Goal: Find contact information: Find contact information

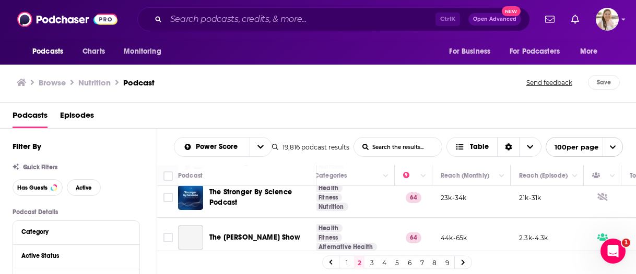
scroll to position [104, 204]
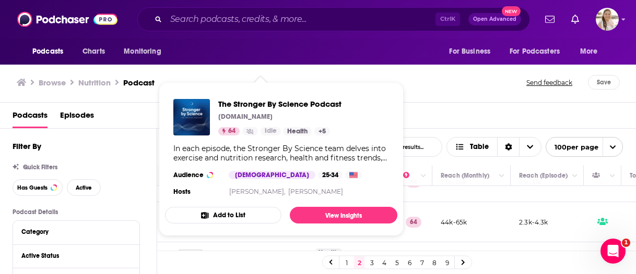
click at [449, 110] on div "Podcasts Episodes" at bounding box center [320, 117] width 615 height 21
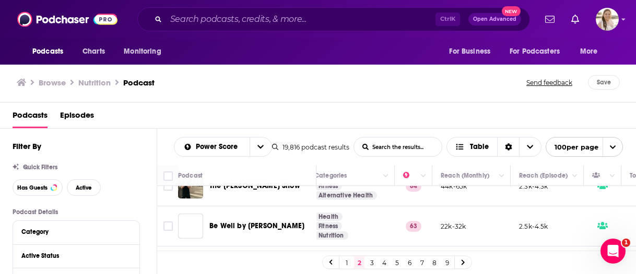
scroll to position [157, 204]
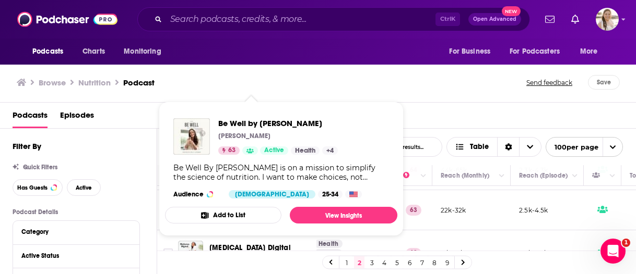
click at [414, 111] on div "Podcasts Episodes" at bounding box center [320, 117] width 615 height 21
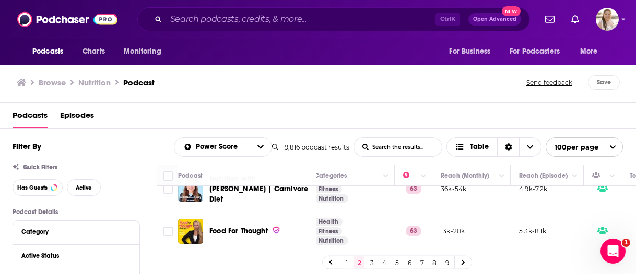
scroll to position [470, 204]
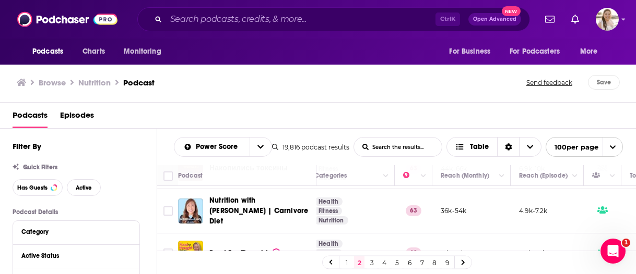
click at [413, 109] on div "Podcasts Episodes" at bounding box center [320, 117] width 615 height 21
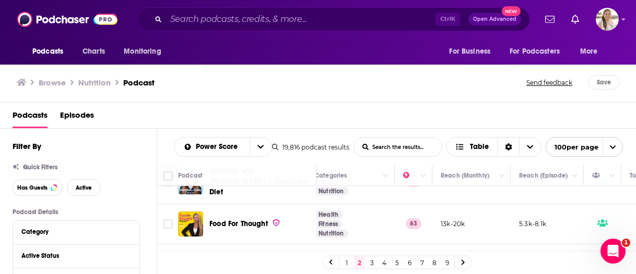
scroll to position [522, 204]
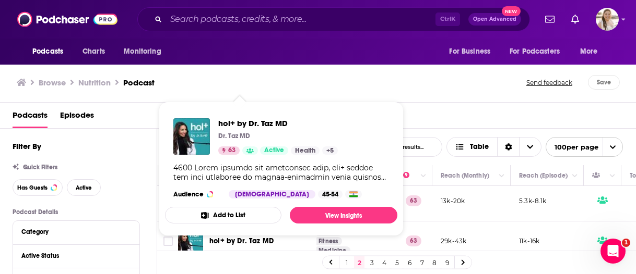
click at [424, 92] on div "Browse Nutrition Podcast Send feedback Save" at bounding box center [318, 83] width 636 height 40
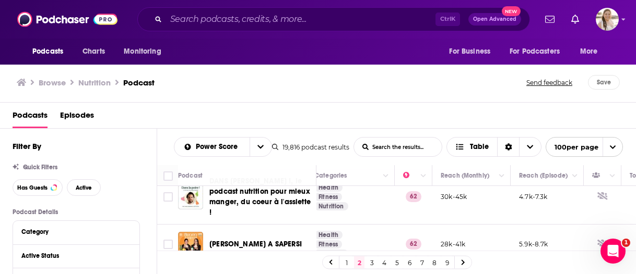
scroll to position [1148, 204]
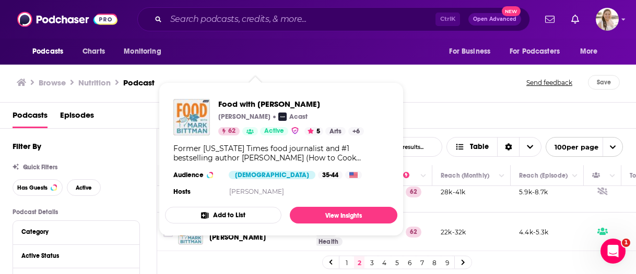
click at [424, 111] on div "Podcasts Episodes" at bounding box center [320, 117] width 615 height 21
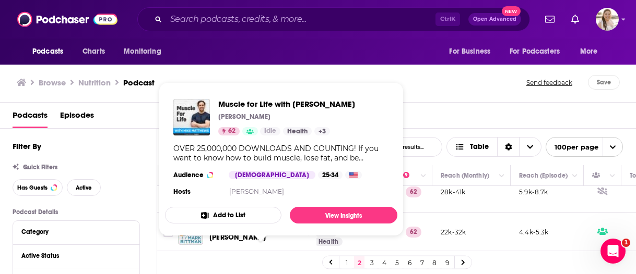
scroll to position [1200, 204]
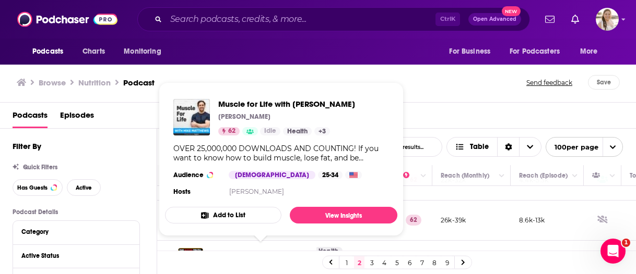
click at [434, 115] on div "Podcasts Episodes" at bounding box center [320, 117] width 615 height 21
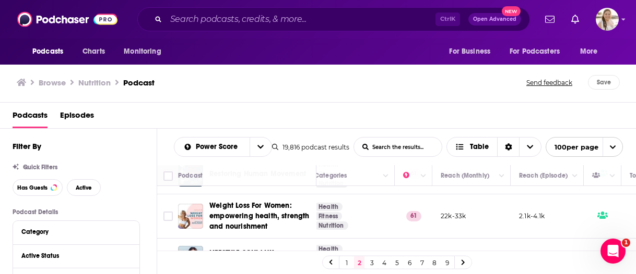
scroll to position [1983, 204]
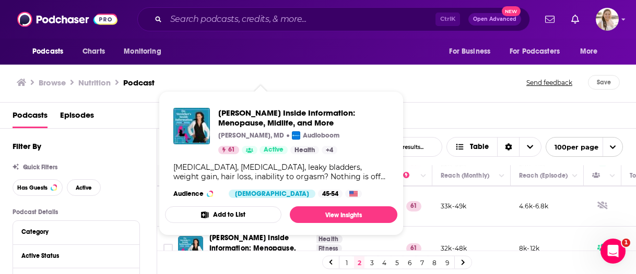
click at [448, 105] on div "Podcasts Episodes" at bounding box center [318, 116] width 636 height 26
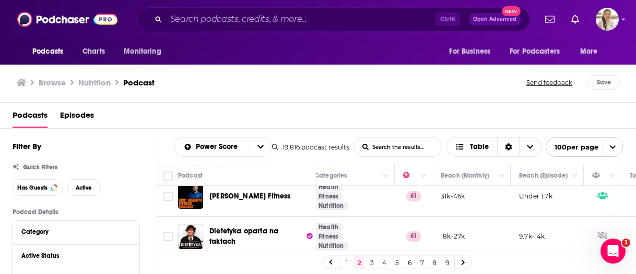
scroll to position [2087, 204]
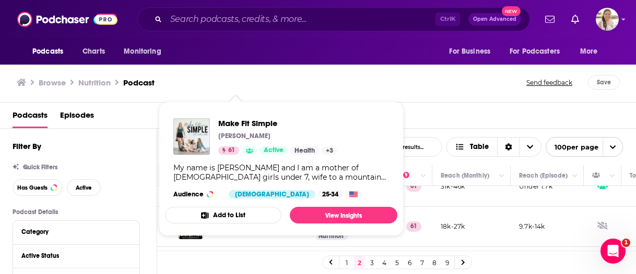
drag, startPoint x: 424, startPoint y: 114, endPoint x: 420, endPoint y: 123, distance: 9.8
click at [424, 114] on div "Podcasts Episodes" at bounding box center [320, 117] width 615 height 21
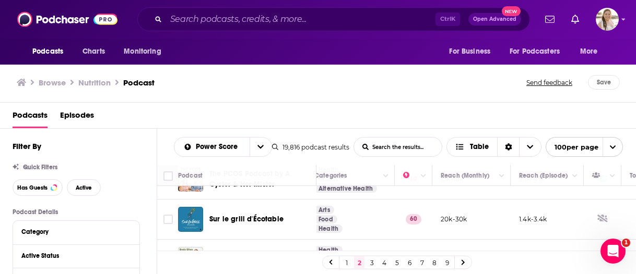
scroll to position [2557, 204]
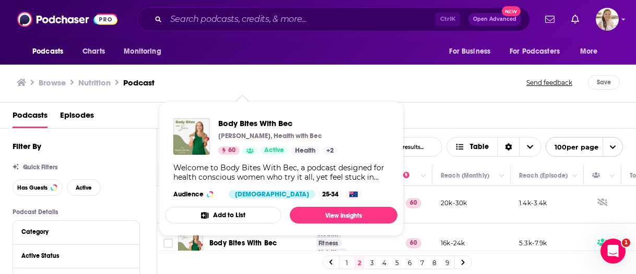
click at [426, 126] on div "Podcasts Episodes" at bounding box center [320, 117] width 615 height 21
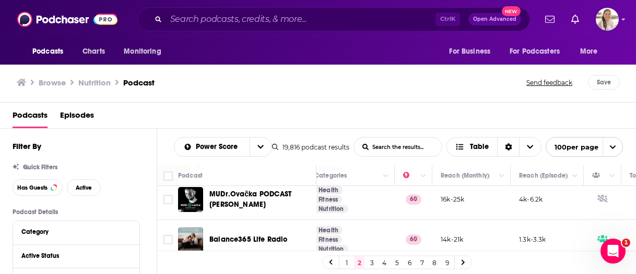
scroll to position [2714, 204]
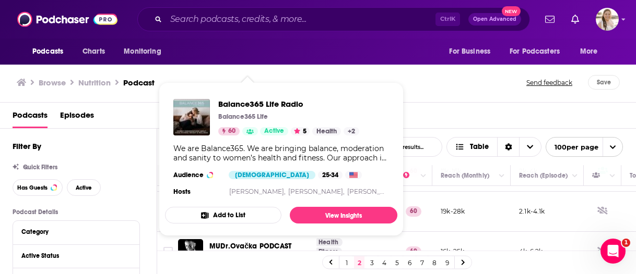
click at [443, 102] on div "Browse Nutrition Podcast Send feedback Save" at bounding box center [318, 83] width 636 height 40
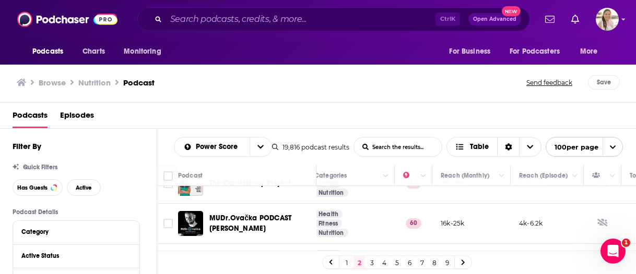
scroll to position [2766, 204]
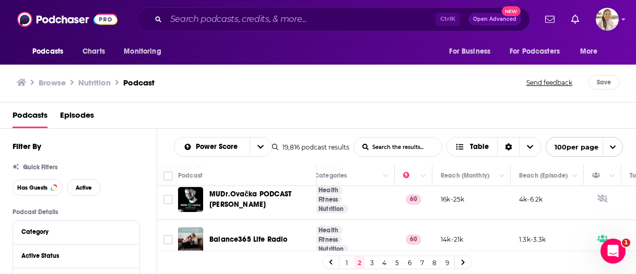
click at [441, 94] on div "Browse Nutrition Podcast Send feedback Save" at bounding box center [318, 83] width 636 height 40
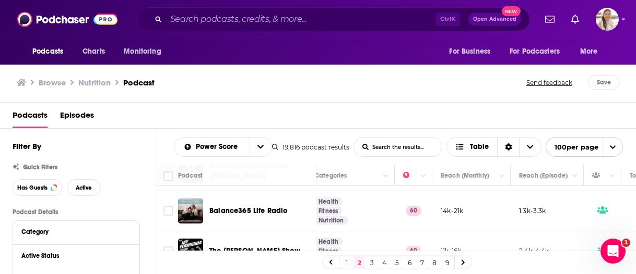
scroll to position [2818, 204]
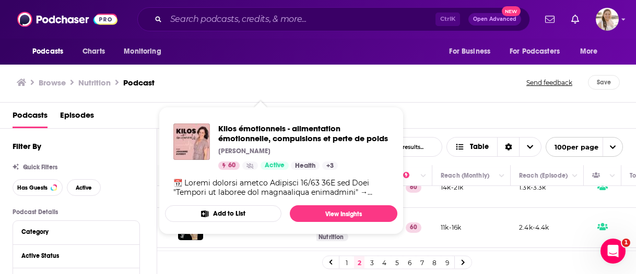
drag, startPoint x: 381, startPoint y: 71, endPoint x: 391, endPoint y: 117, distance: 46.9
click at [381, 71] on div "Browse Nutrition Podcast Send feedback Save" at bounding box center [318, 83] width 636 height 40
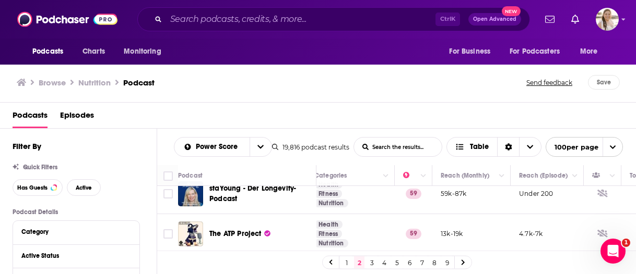
scroll to position [3444, 204]
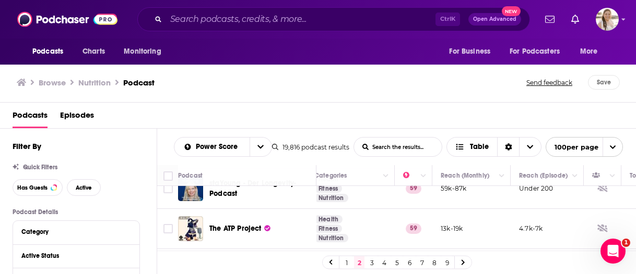
click at [449, 99] on div "Browse Nutrition Podcast Send feedback Save" at bounding box center [318, 83] width 636 height 40
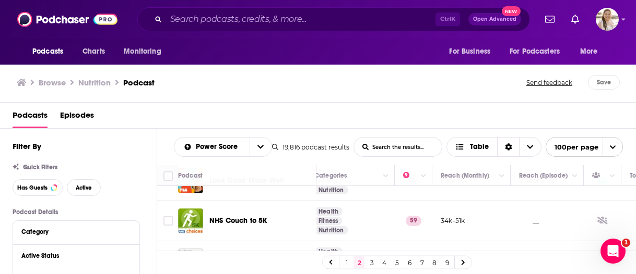
scroll to position [4026, 204]
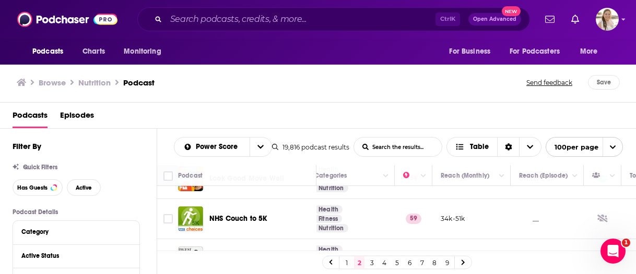
click at [370, 265] on link "3" at bounding box center [371, 263] width 10 height 13
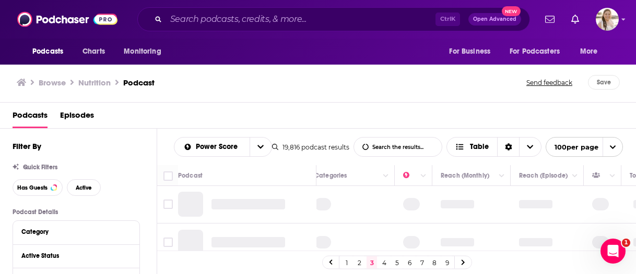
scroll to position [0, 204]
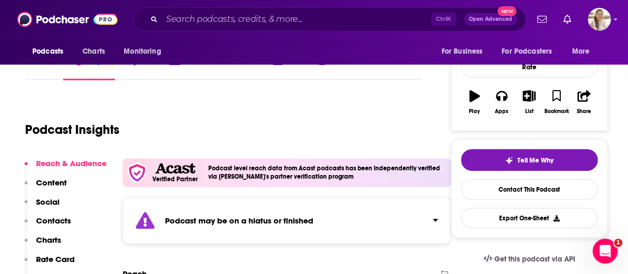
scroll to position [104, 0]
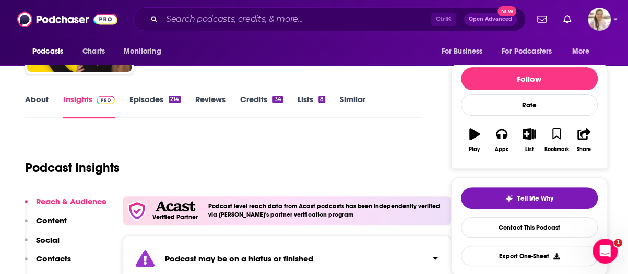
click at [144, 107] on link "Episodes 214" at bounding box center [154, 106] width 51 height 24
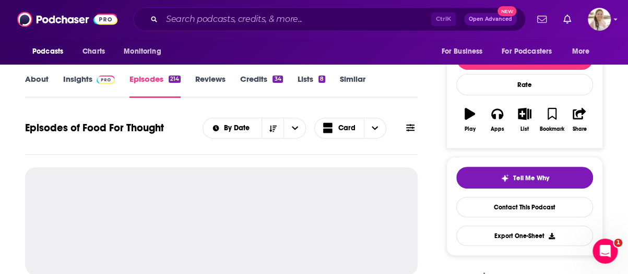
scroll to position [157, 0]
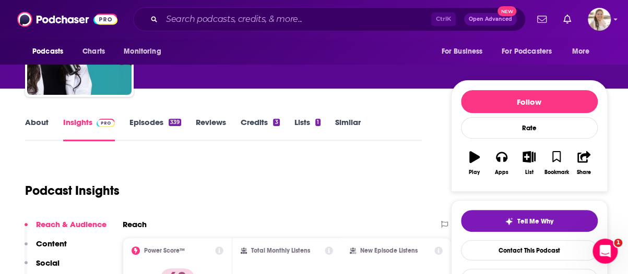
scroll to position [104, 0]
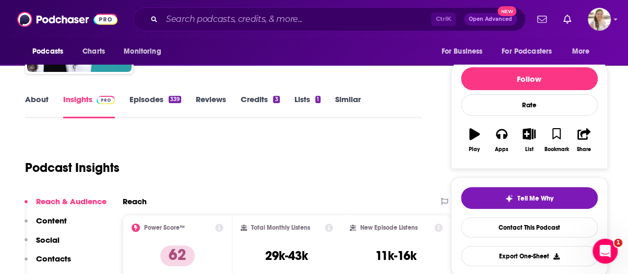
click at [30, 100] on link "About" at bounding box center [36, 106] width 23 height 24
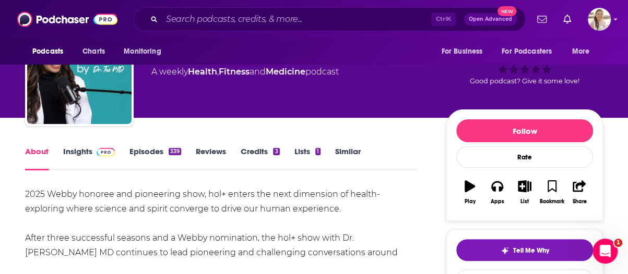
scroll to position [157, 0]
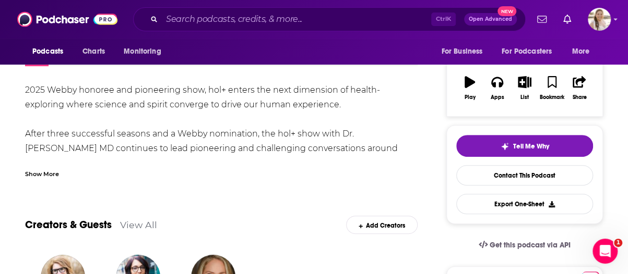
click at [35, 176] on div "Show More" at bounding box center [42, 174] width 34 height 10
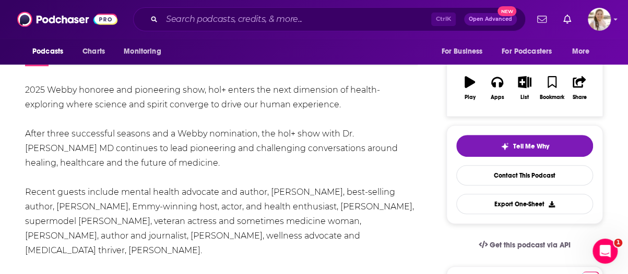
scroll to position [104, 0]
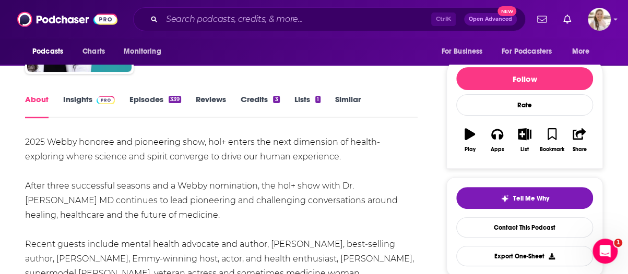
click at [154, 100] on link "Episodes 339" at bounding box center [155, 106] width 52 height 24
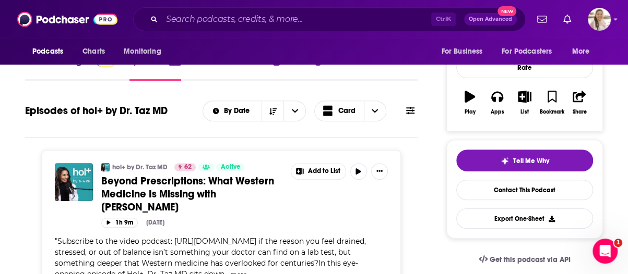
scroll to position [104, 0]
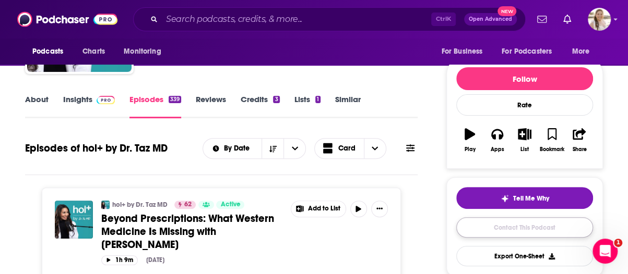
click at [512, 222] on link "Contact This Podcast" at bounding box center [524, 228] width 137 height 20
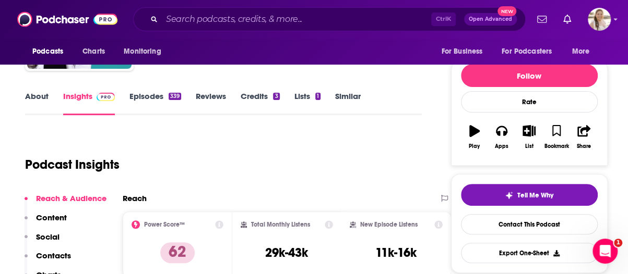
scroll to position [104, 0]
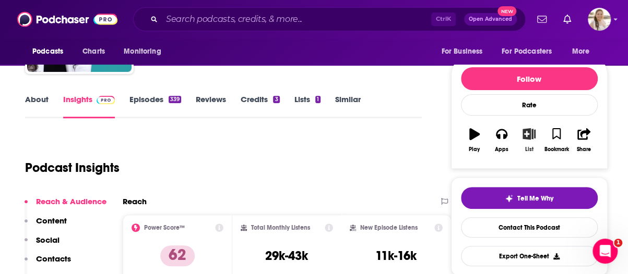
click at [535, 136] on icon "button" at bounding box center [528, 133] width 13 height 11
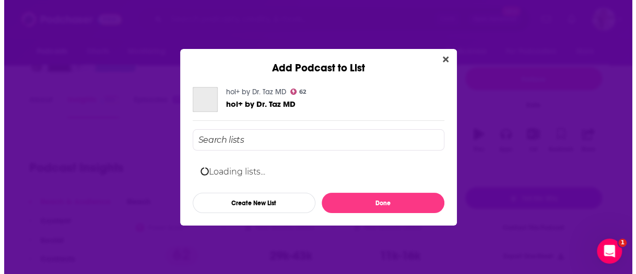
scroll to position [0, 0]
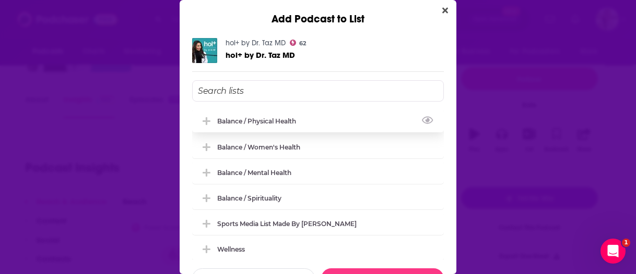
click at [205, 124] on icon "Add Podcast To List" at bounding box center [206, 121] width 8 height 9
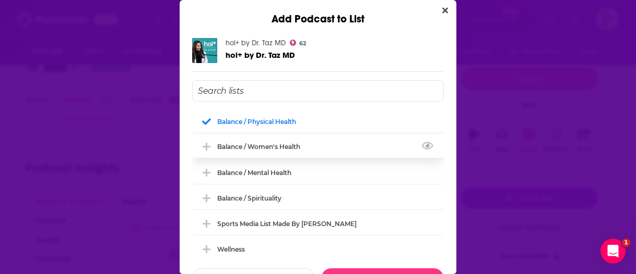
click at [205, 148] on icon "Add Podcast To List" at bounding box center [206, 146] width 8 height 9
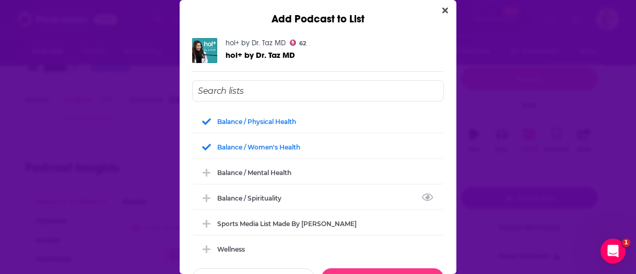
scroll to position [3, 0]
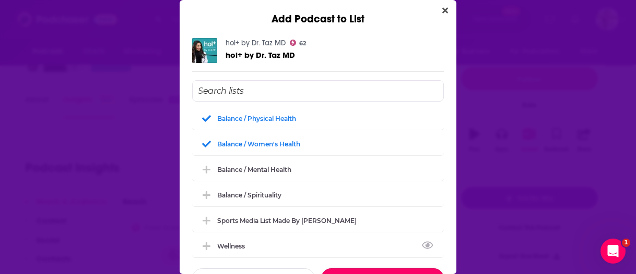
click at [378, 272] on button "Done" at bounding box center [382, 279] width 123 height 20
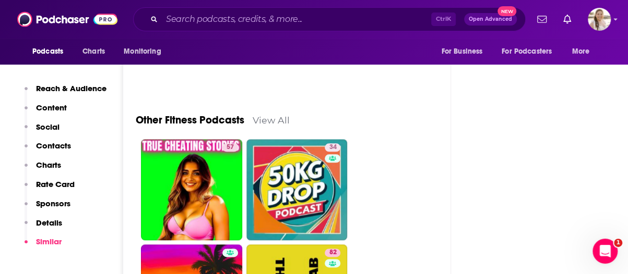
scroll to position [4279, 0]
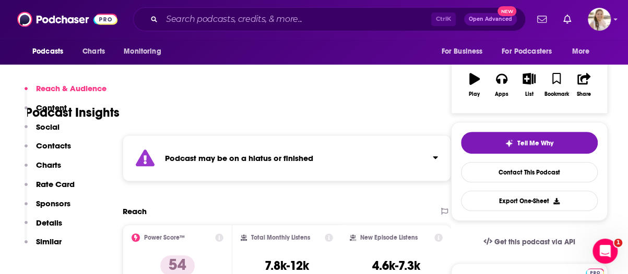
scroll to position [104, 0]
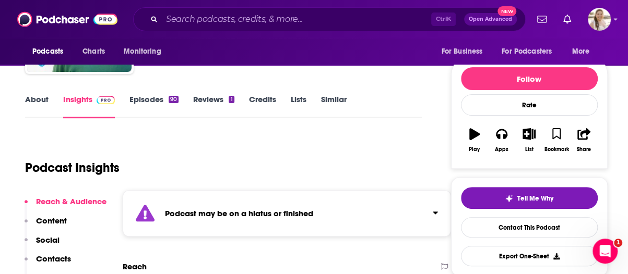
click at [37, 103] on link "About" at bounding box center [36, 106] width 23 height 24
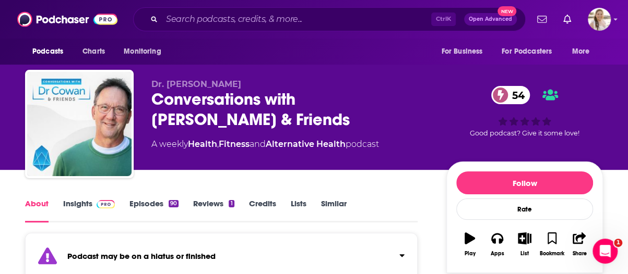
click at [147, 203] on link "Episodes 90" at bounding box center [153, 211] width 49 height 24
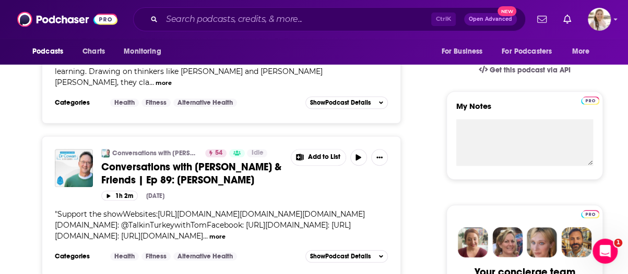
scroll to position [205, 0]
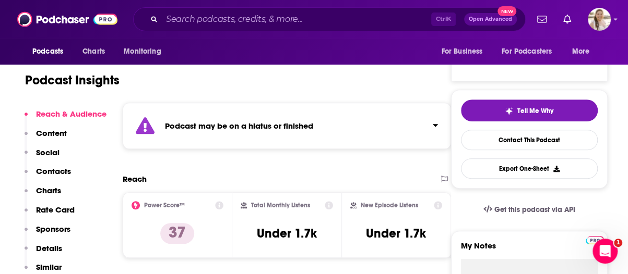
scroll to position [209, 0]
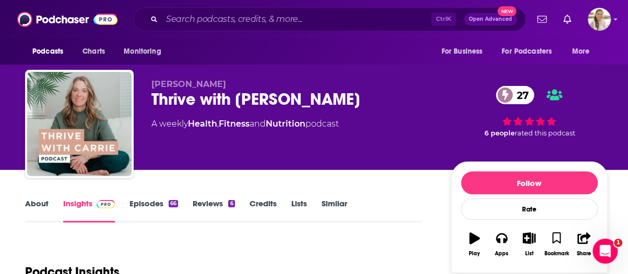
drag, startPoint x: 42, startPoint y: 194, endPoint x: 41, endPoint y: 204, distance: 10.5
click at [41, 204] on link "About" at bounding box center [36, 211] width 23 height 24
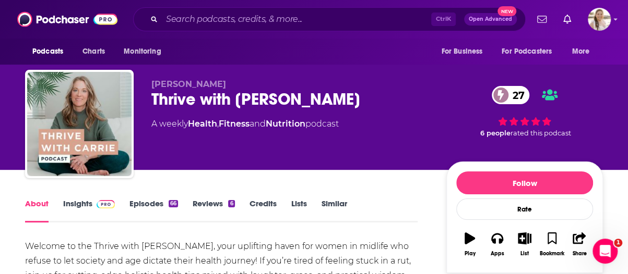
scroll to position [104, 0]
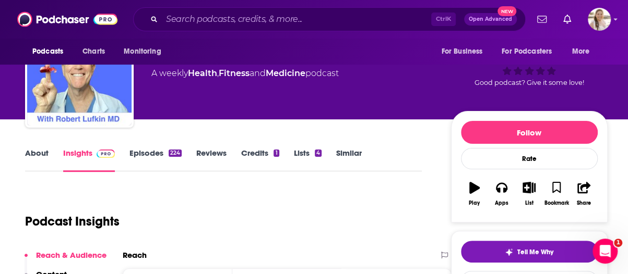
scroll to position [104, 0]
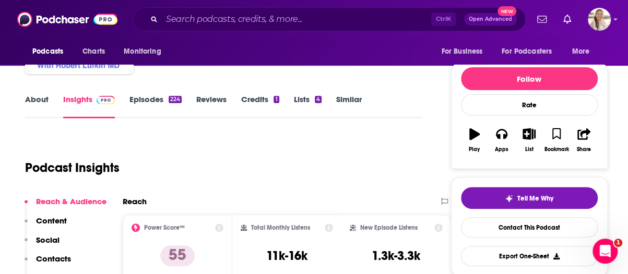
click at [35, 97] on link "About" at bounding box center [36, 106] width 23 height 24
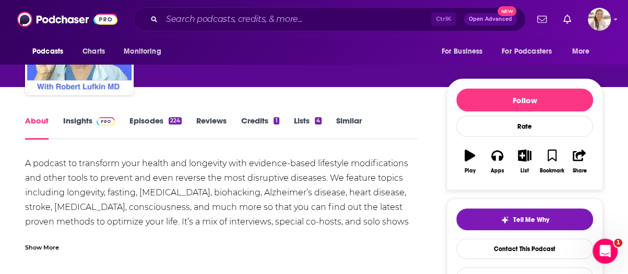
scroll to position [104, 0]
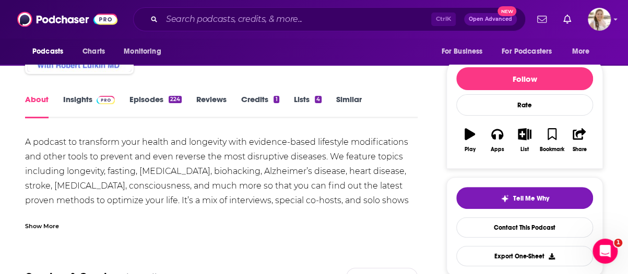
click at [155, 95] on link "Episodes 224" at bounding box center [155, 106] width 52 height 24
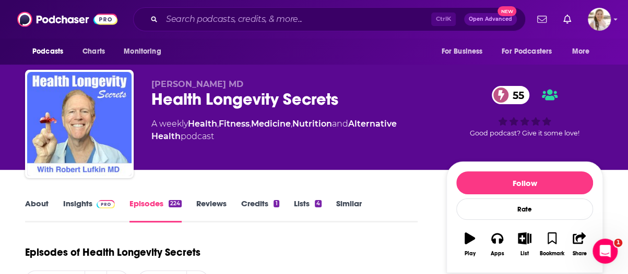
scroll to position [157, 0]
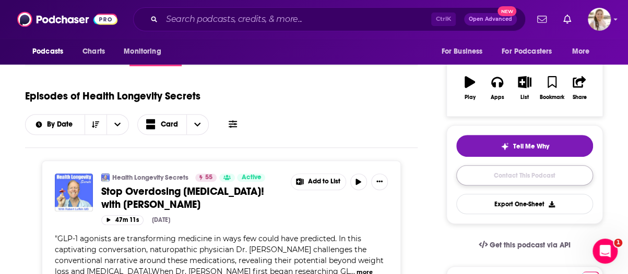
click at [516, 165] on link "Contact This Podcast" at bounding box center [524, 175] width 137 height 20
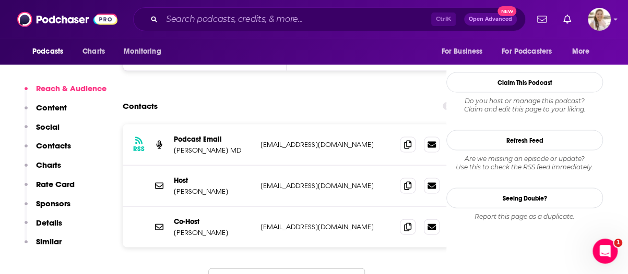
scroll to position [935, 0]
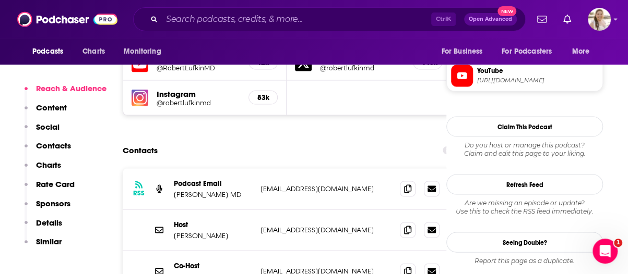
drag, startPoint x: 4, startPoint y: 210, endPoint x: 18, endPoint y: 210, distance: 14.1
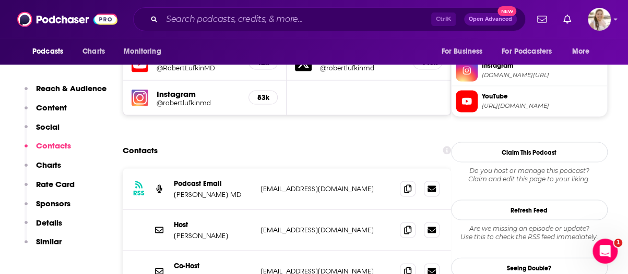
scroll to position [622, 0]
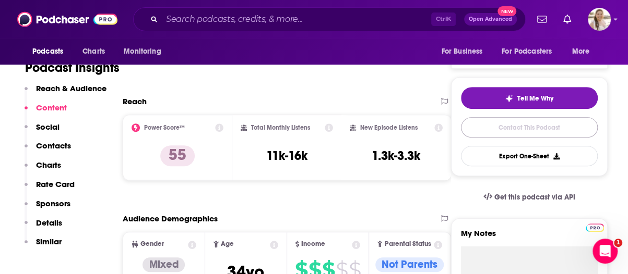
drag, startPoint x: 534, startPoint y: 129, endPoint x: 526, endPoint y: 136, distance: 11.1
click at [534, 129] on link "Contact This Podcast" at bounding box center [529, 127] width 137 height 20
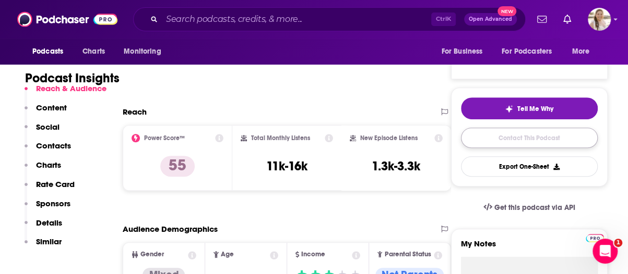
scroll to position [157, 0]
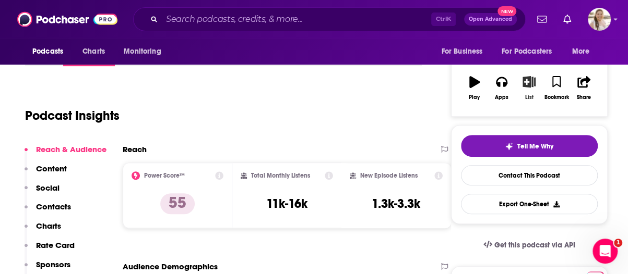
click at [532, 94] on div "List" at bounding box center [529, 97] width 8 height 6
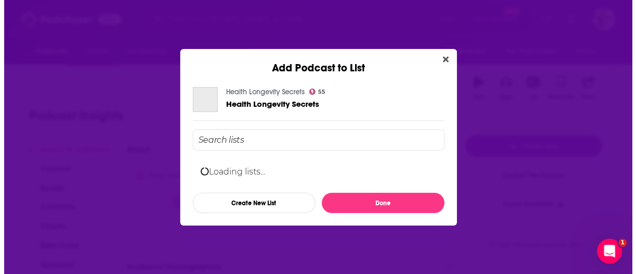
scroll to position [0, 0]
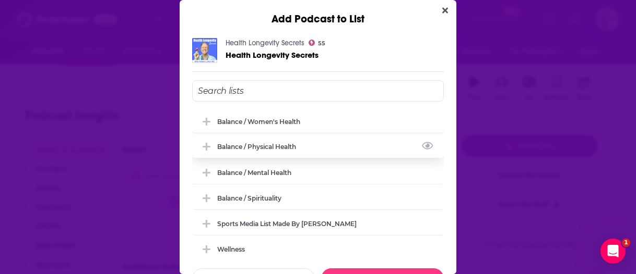
click at [208, 150] on icon "Add Podcast To List" at bounding box center [206, 146] width 8 height 9
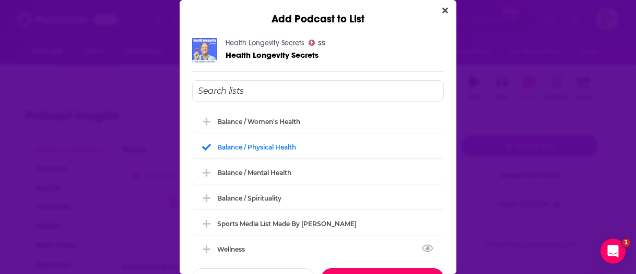
click at [386, 269] on button "Done" at bounding box center [382, 279] width 123 height 20
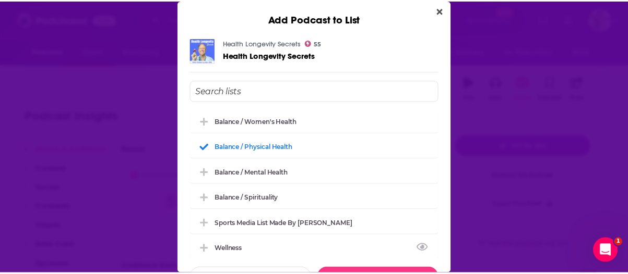
scroll to position [157, 0]
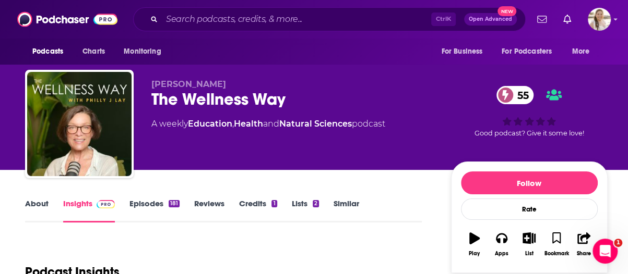
scroll to position [104, 0]
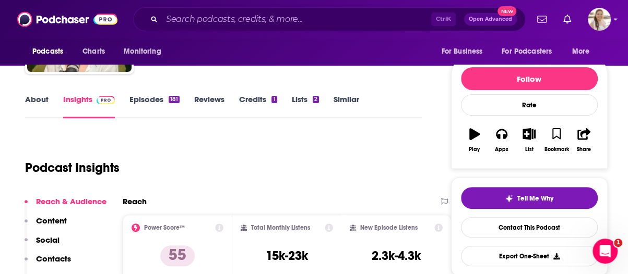
click at [32, 103] on link "About" at bounding box center [36, 106] width 23 height 24
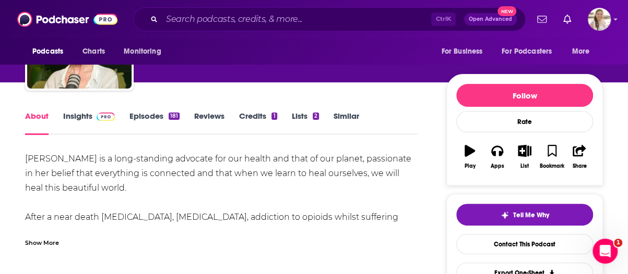
scroll to position [104, 0]
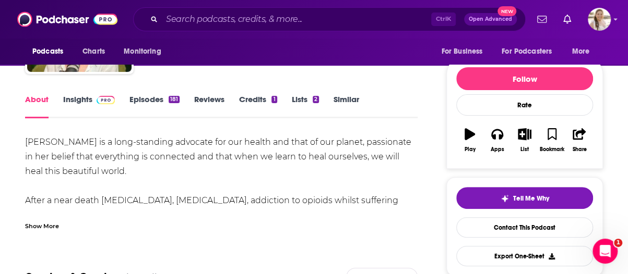
click at [76, 220] on div "Show More" at bounding box center [221, 222] width 392 height 18
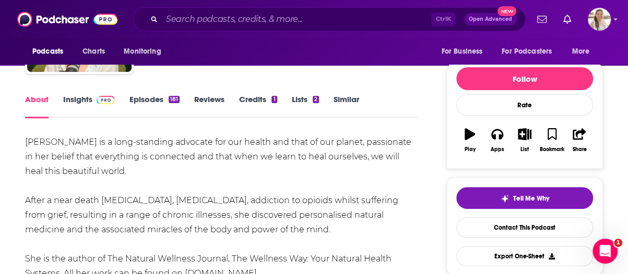
click at [152, 109] on link "Episodes 181" at bounding box center [154, 106] width 50 height 24
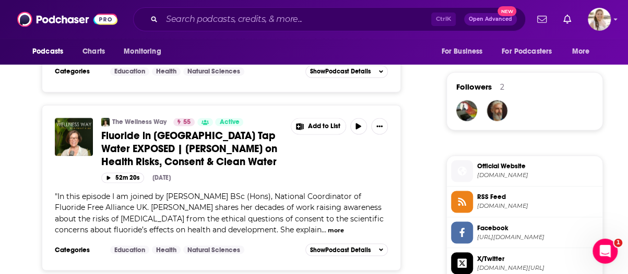
scroll to position [731, 0]
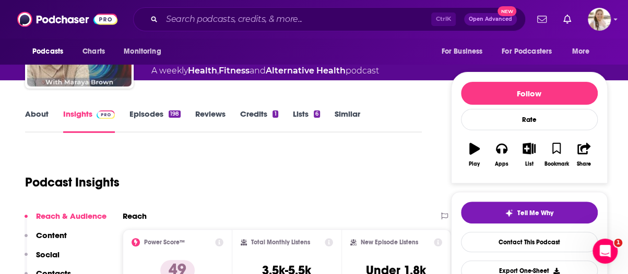
scroll to position [52, 0]
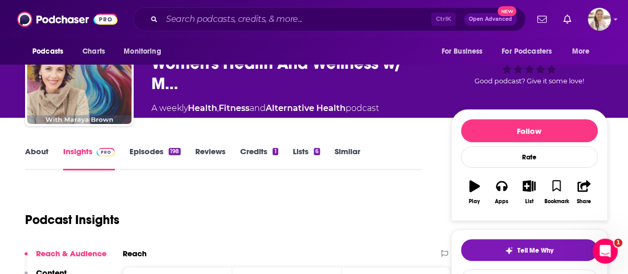
click at [45, 149] on link "About" at bounding box center [36, 159] width 23 height 24
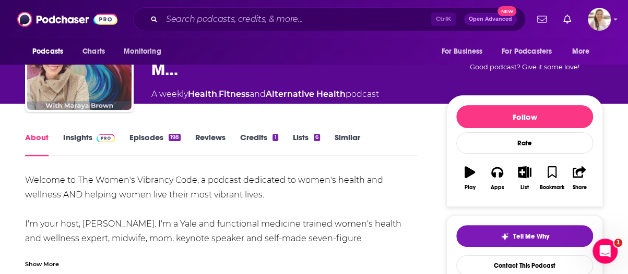
scroll to position [104, 0]
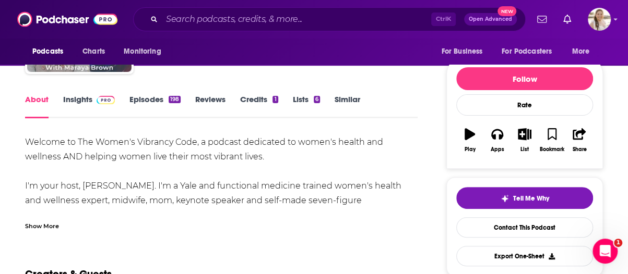
click at [348, 213] on div "Show More" at bounding box center [221, 222] width 392 height 18
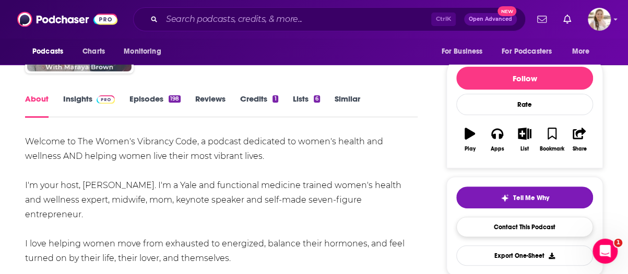
scroll to position [157, 0]
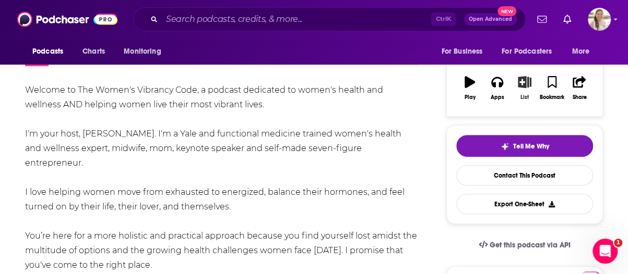
click at [524, 92] on button "List" at bounding box center [524, 88] width 27 height 38
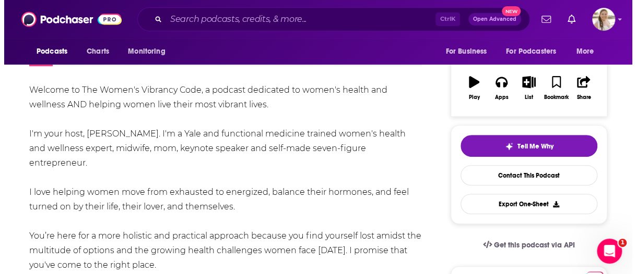
scroll to position [0, 0]
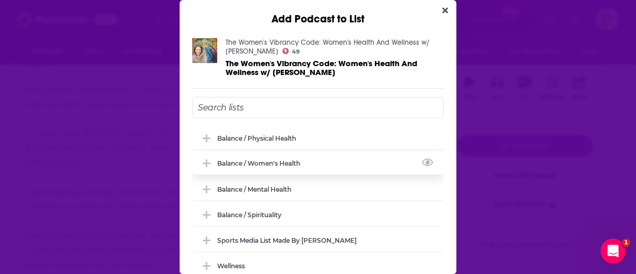
click at [281, 162] on div "Balance / Women's Health" at bounding box center [261, 164] width 89 height 8
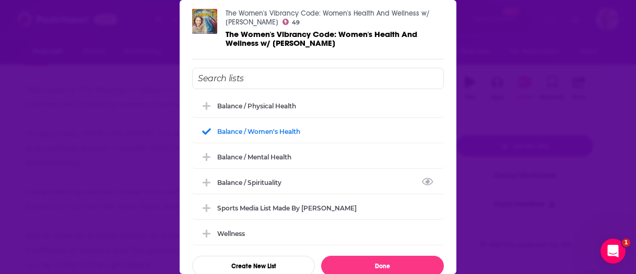
scroll to position [43, 0]
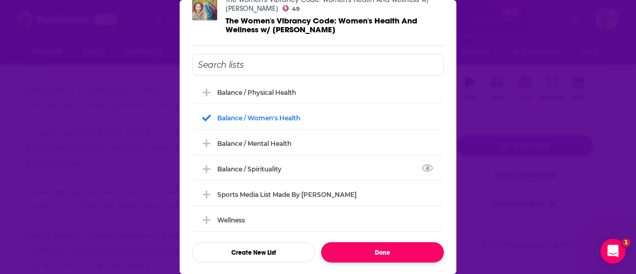
click at [389, 250] on button "Done" at bounding box center [382, 253] width 123 height 20
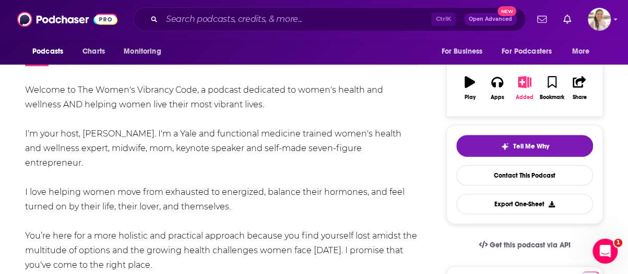
scroll to position [0, 0]
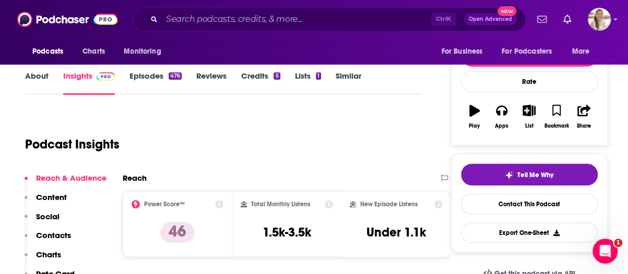
scroll to position [104, 0]
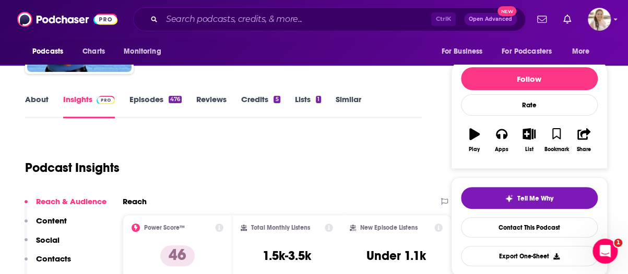
click at [35, 102] on link "About" at bounding box center [36, 106] width 23 height 24
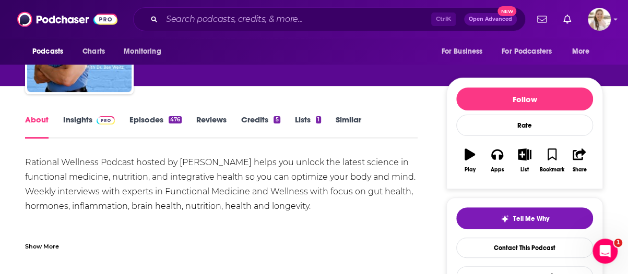
scroll to position [104, 0]
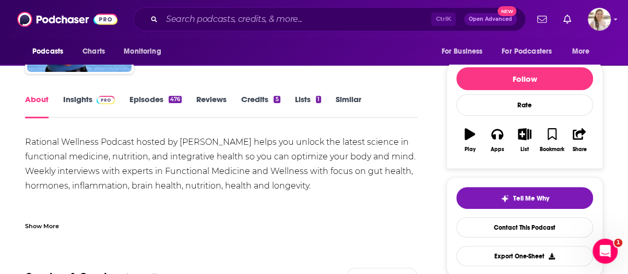
click at [381, 205] on div "Rational Wellness Podcast hosted by [PERSON_NAME] helps you unlock the latest s…" at bounding box center [221, 230] width 392 height 190
click at [384, 189] on div "Rational Wellness Podcast hosted by [PERSON_NAME] helps you unlock the latest s…" at bounding box center [221, 230] width 392 height 190
click at [200, 102] on link "Reviews" at bounding box center [211, 106] width 30 height 24
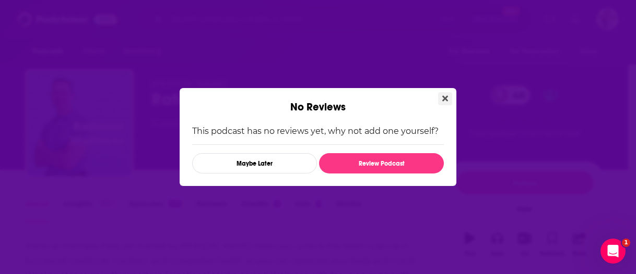
click at [448, 104] on button "Close" at bounding box center [445, 98] width 14 height 13
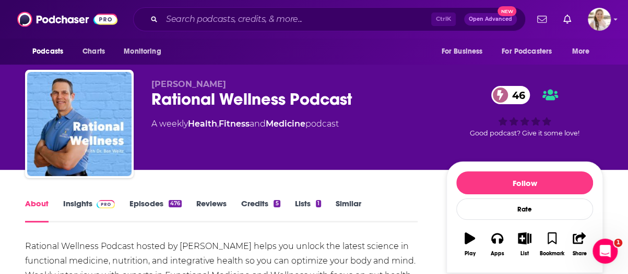
click at [154, 200] on link "Episodes 476" at bounding box center [155, 211] width 52 height 24
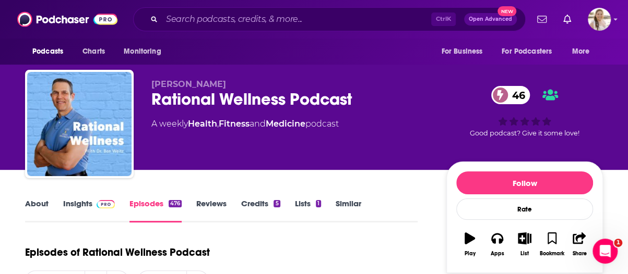
click at [29, 209] on link "About" at bounding box center [36, 211] width 23 height 24
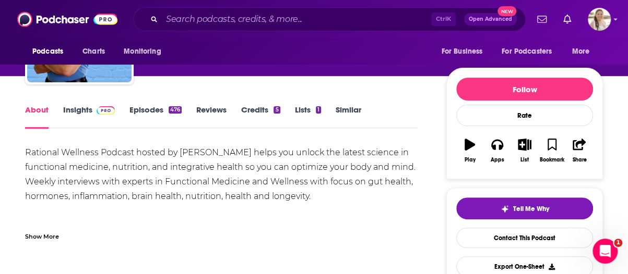
scroll to position [52, 0]
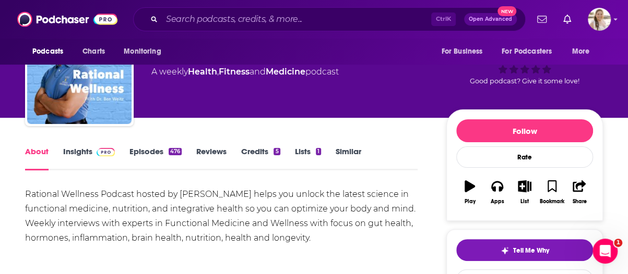
click at [92, 150] on span at bounding box center [103, 152] width 22 height 10
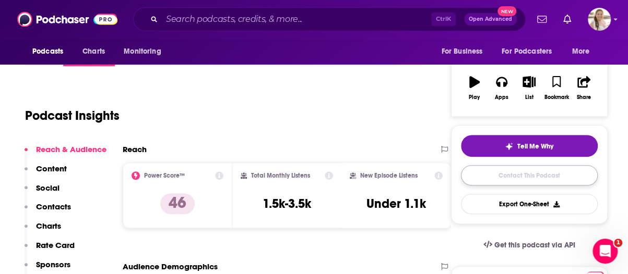
click at [540, 183] on link "Contact This Podcast" at bounding box center [529, 175] width 137 height 20
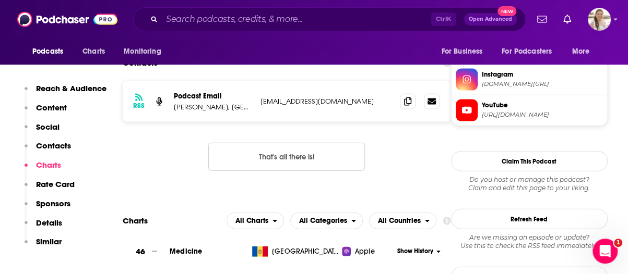
scroll to position [936, 0]
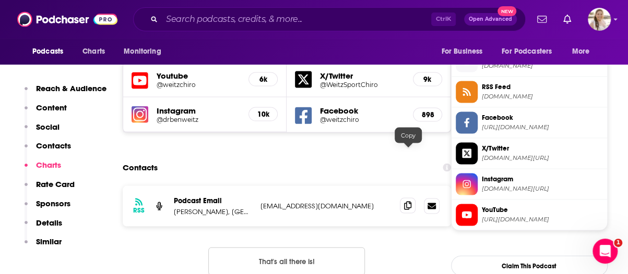
click at [407, 198] on span at bounding box center [408, 206] width 16 height 16
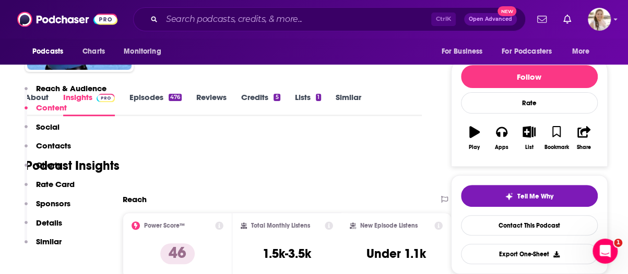
scroll to position [49, 0]
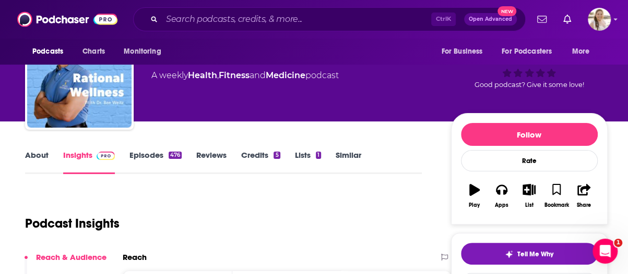
click at [147, 154] on link "Episodes 476" at bounding box center [155, 162] width 52 height 24
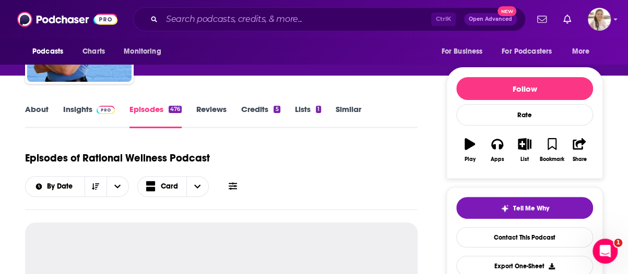
scroll to position [157, 0]
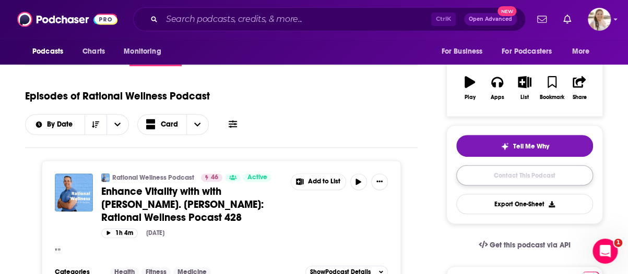
click at [540, 181] on link "Contact This Podcast" at bounding box center [524, 175] width 137 height 20
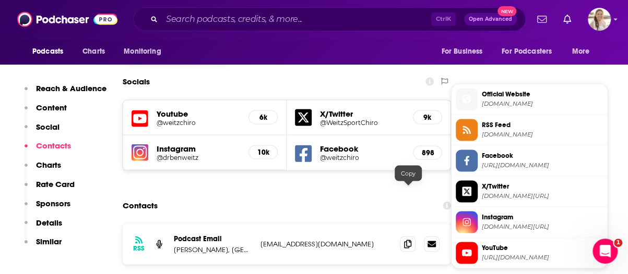
scroll to position [883, 0]
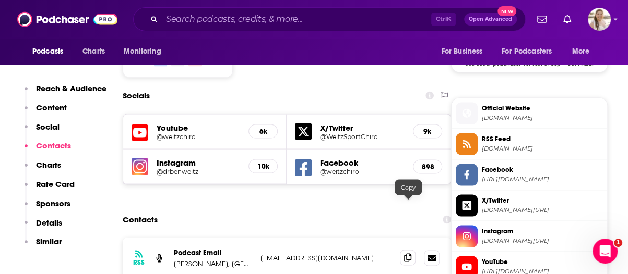
click at [405, 250] on span at bounding box center [408, 258] width 16 height 16
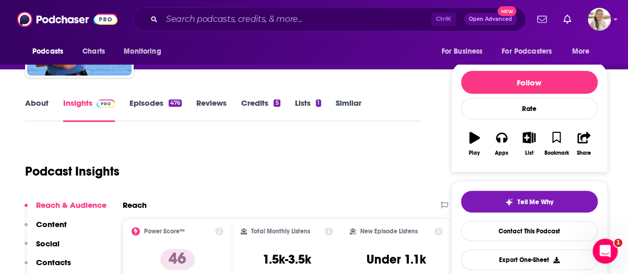
scroll to position [0, 0]
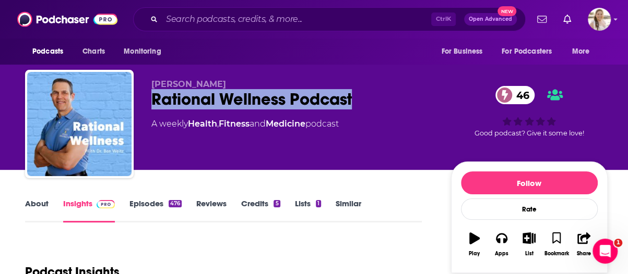
drag, startPoint x: 153, startPoint y: 98, endPoint x: 365, endPoint y: 104, distance: 211.9
click at [365, 104] on div "Rational Wellness Podcast 46" at bounding box center [292, 99] width 283 height 20
copy h2 "Rational Wellness Podcast"
